Goal: Information Seeking & Learning: Understand process/instructions

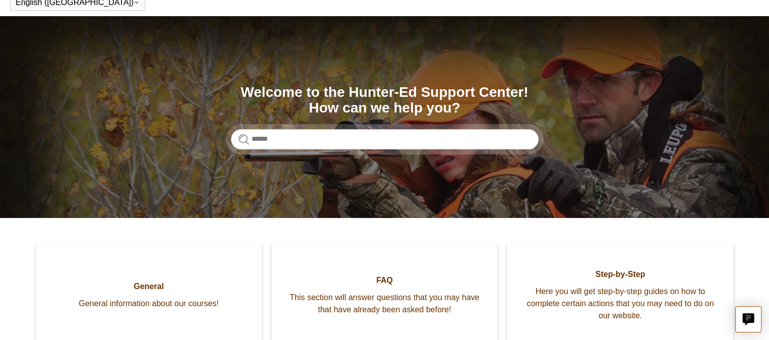
scroll to position [48, 0]
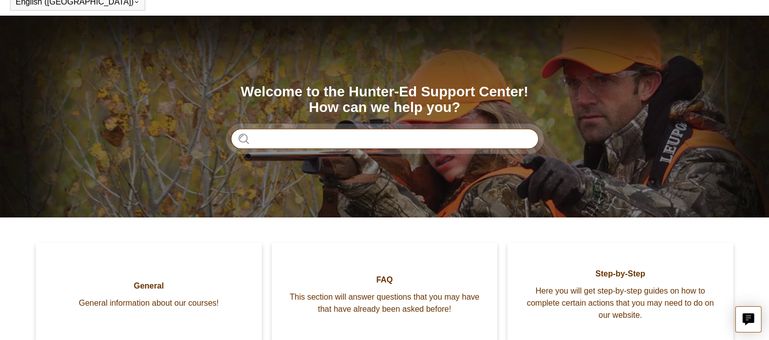
click at [294, 136] on input "Search" at bounding box center [385, 139] width 308 height 20
type input "*****"
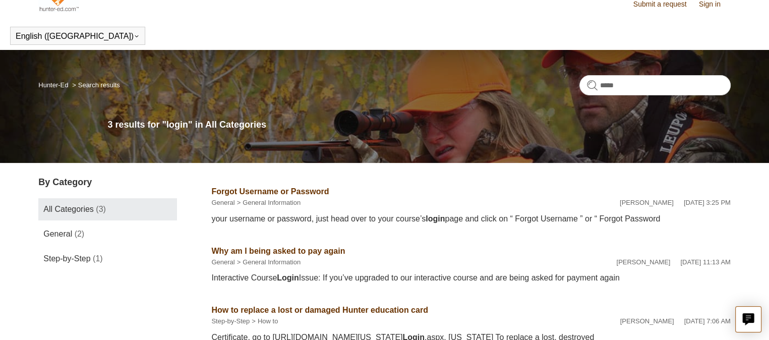
scroll to position [18, 0]
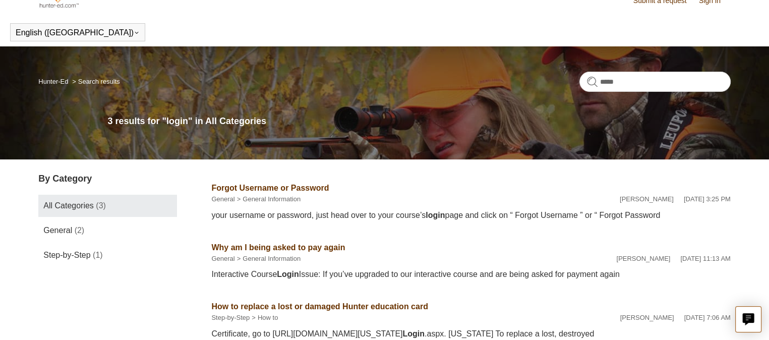
click at [278, 186] on link "Forgot Username or Password" at bounding box center [270, 188] width 118 height 9
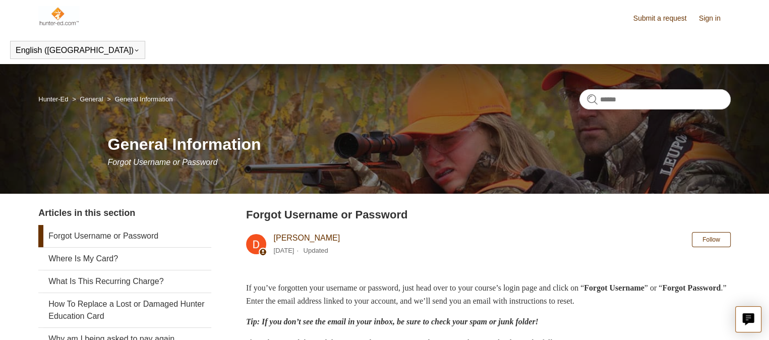
click at [709, 17] on link "Sign in" at bounding box center [715, 18] width 32 height 11
